Goal: Information Seeking & Learning: Learn about a topic

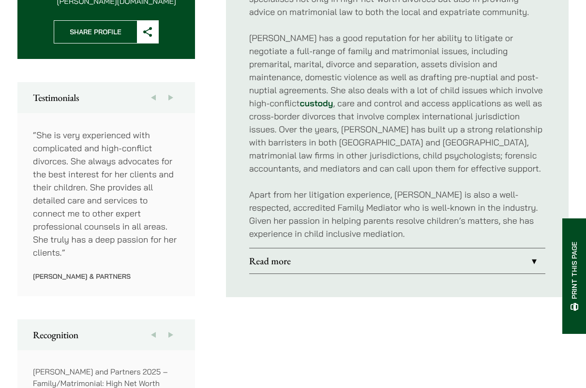
scroll to position [460, 0]
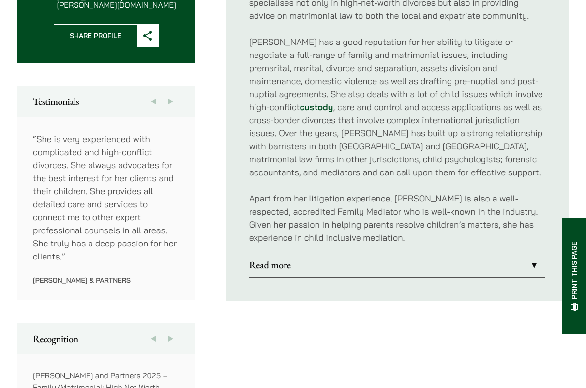
click at [444, 262] on link "Read more" at bounding box center [397, 264] width 296 height 25
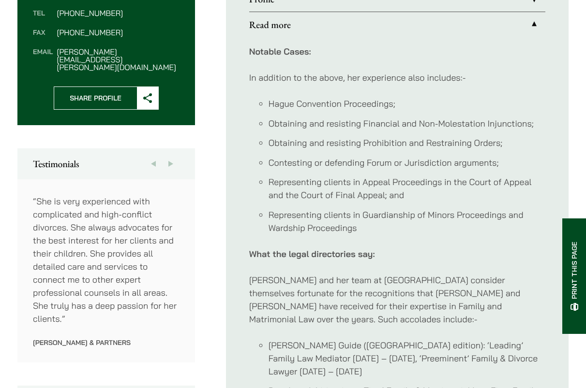
scroll to position [397, 0]
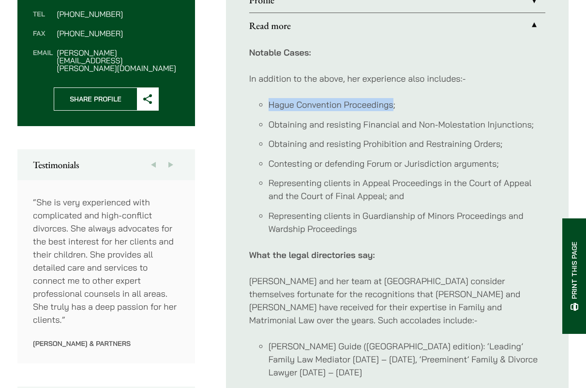
drag, startPoint x: 393, startPoint y: 103, endPoint x: 270, endPoint y: 102, distance: 122.8
click at [270, 102] on li "Hague Convention Proceedings;" at bounding box center [406, 104] width 277 height 13
copy li "Hague Convention Proceedings"
click at [299, 164] on li "Contesting or defending Forum or Jurisdiction arguments;" at bounding box center [406, 163] width 277 height 13
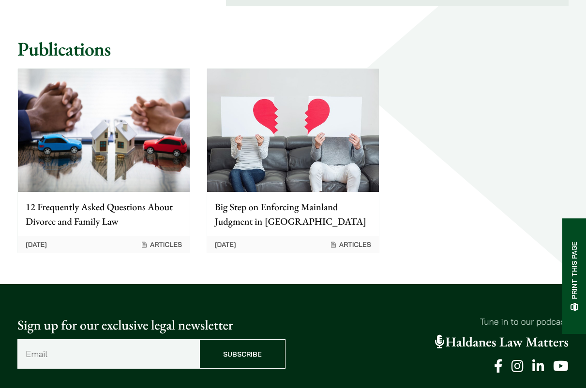
scroll to position [1034, 0]
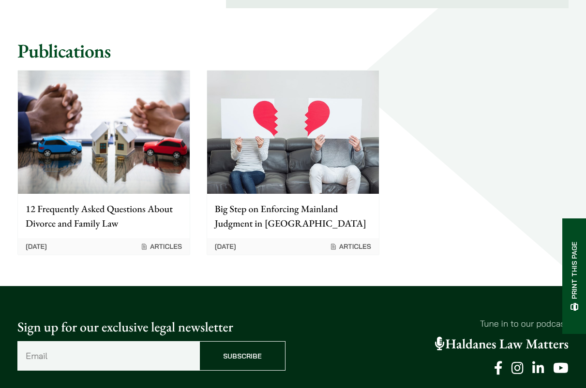
click at [320, 108] on img at bounding box center [293, 132] width 172 height 123
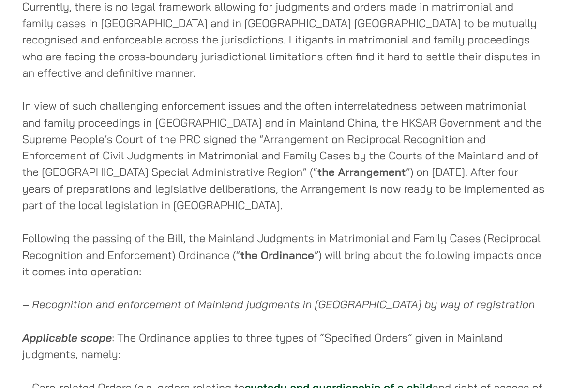
scroll to position [443, 0]
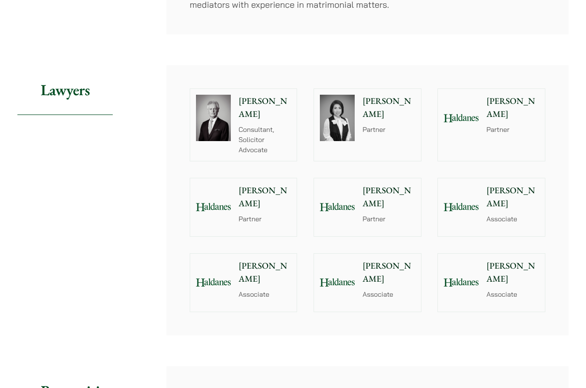
scroll to position [679, 0]
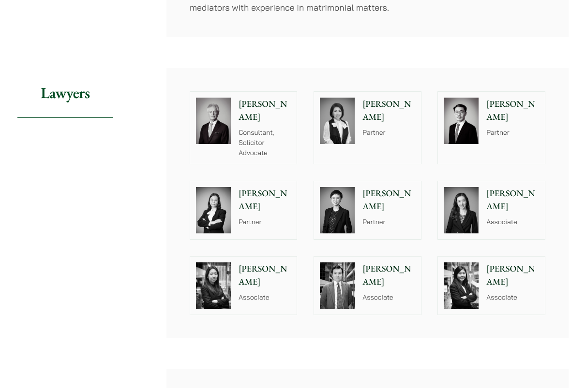
click at [359, 208] on div at bounding box center [337, 210] width 46 height 58
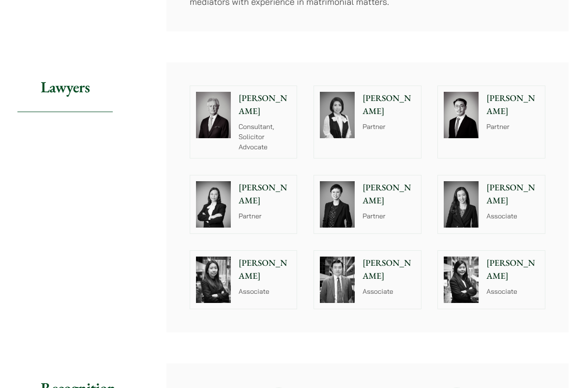
scroll to position [688, 0]
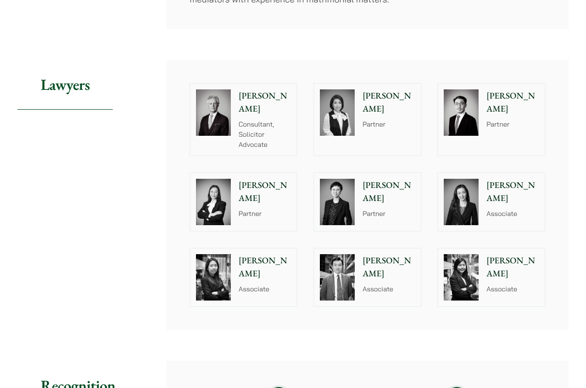
click at [464, 213] on img at bounding box center [460, 202] width 35 height 46
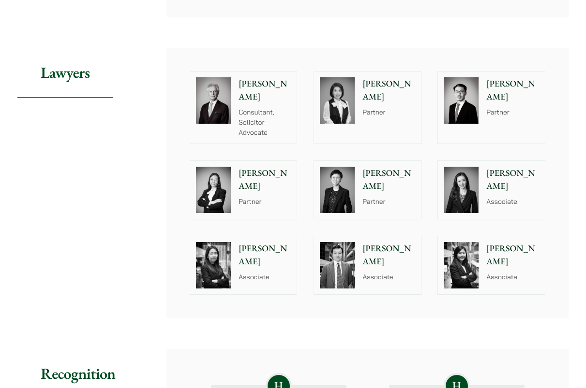
scroll to position [717, 0]
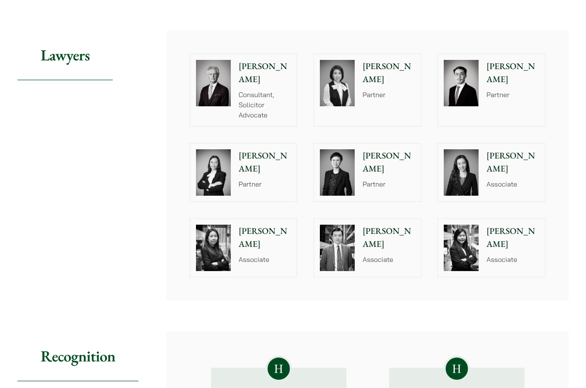
click at [486, 89] on div "Willard Li Partner" at bounding box center [514, 90] width 60 height 72
click at [472, 95] on img at bounding box center [460, 83] width 35 height 46
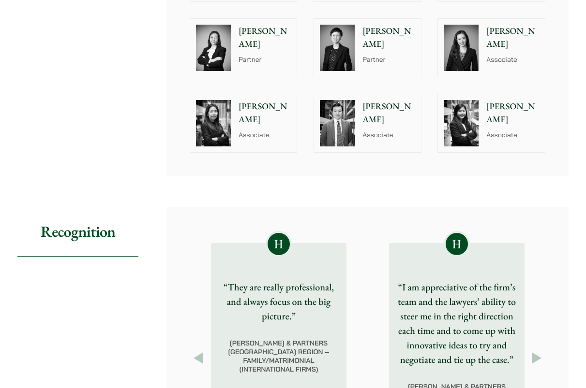
scroll to position [840, 0]
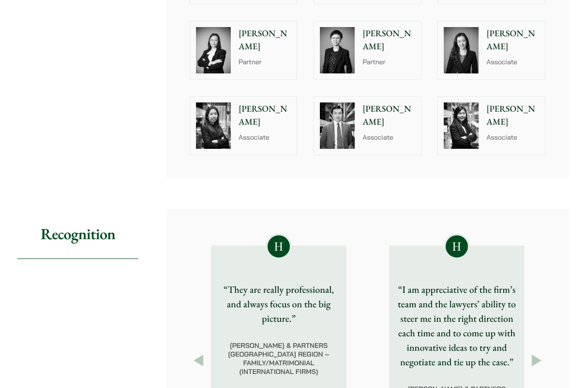
click at [214, 149] on img at bounding box center [213, 126] width 35 height 46
click at [213, 149] on img at bounding box center [213, 126] width 35 height 46
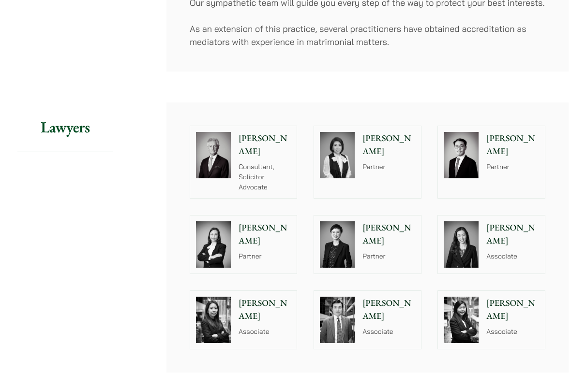
scroll to position [639, 0]
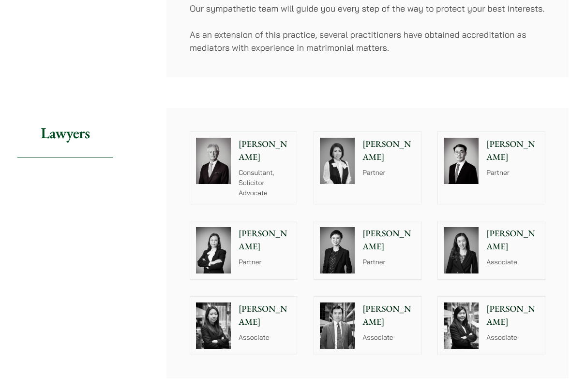
click at [455, 260] on img at bounding box center [460, 250] width 35 height 46
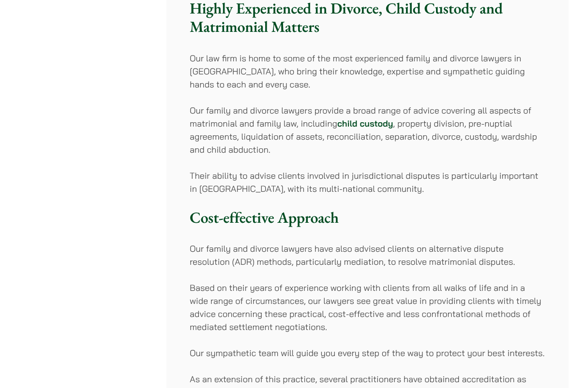
scroll to position [519, 0]
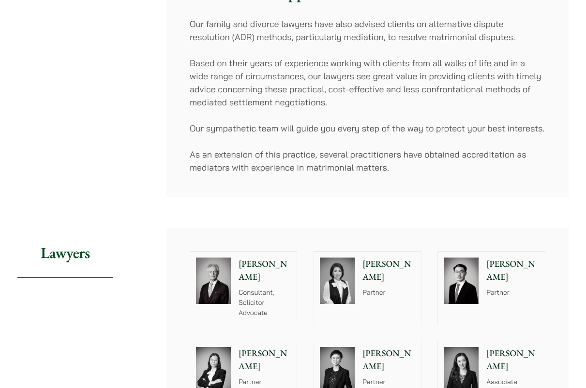
click at [329, 269] on img at bounding box center [337, 281] width 35 height 46
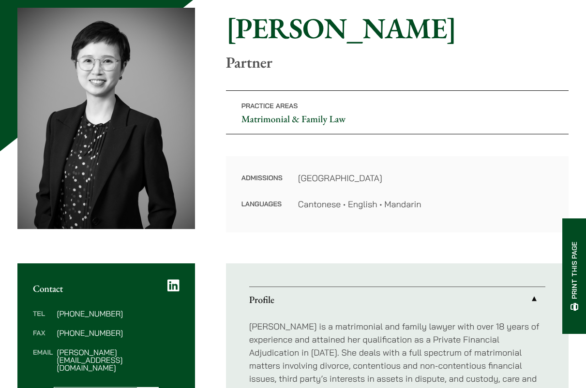
scroll to position [97, 0]
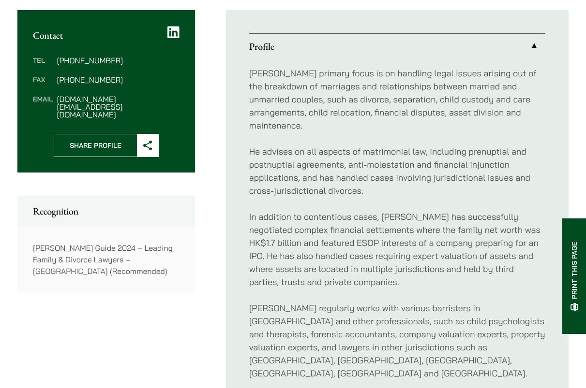
scroll to position [375, 0]
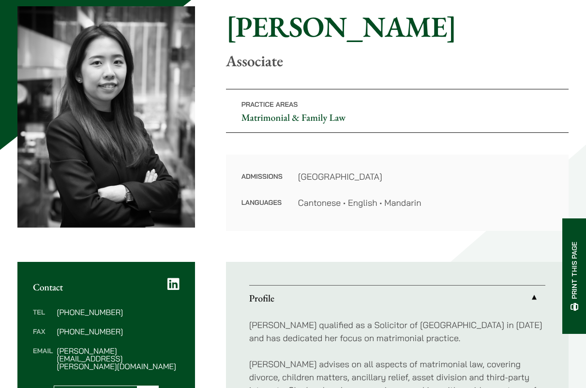
scroll to position [97, 0]
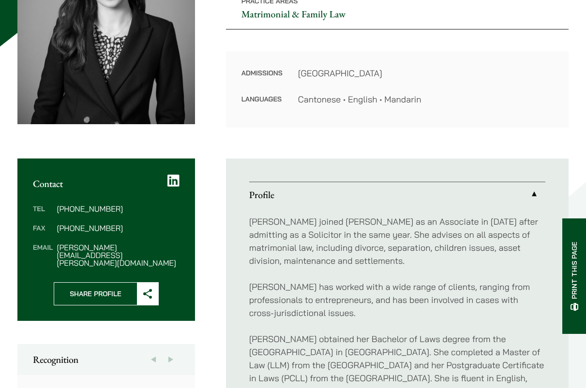
scroll to position [287, 0]
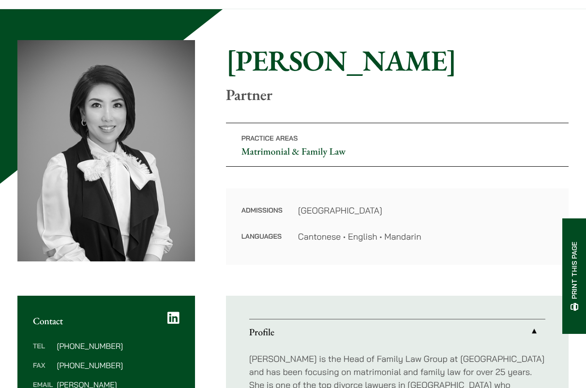
scroll to position [70, 0]
